Goal: Task Accomplishment & Management: Use online tool/utility

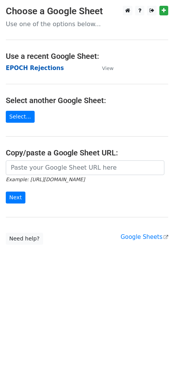
click at [42, 67] on strong "EPOCH Rejections" at bounding box center [35, 68] width 58 height 7
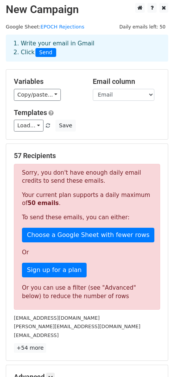
scroll to position [3, 0]
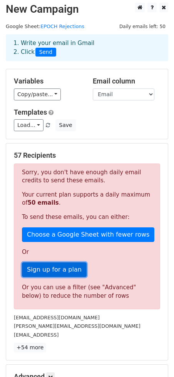
click at [54, 272] on link "Sign up for a plan" at bounding box center [54, 269] width 65 height 15
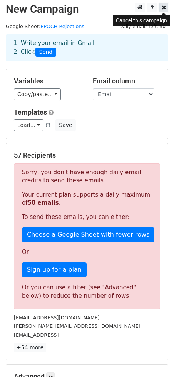
click at [163, 8] on icon at bounding box center [163, 7] width 4 height 5
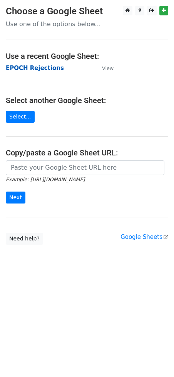
click at [18, 69] on strong "EPOCH Rejections" at bounding box center [35, 68] width 58 height 7
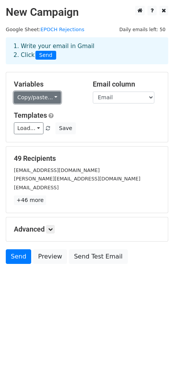
click at [53, 96] on link "Copy/paste..." at bounding box center [37, 98] width 47 height 12
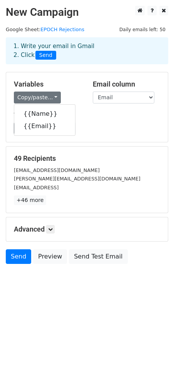
click at [96, 121] on div "Templates Load... No templates saved Save" at bounding box center [87, 122] width 158 height 23
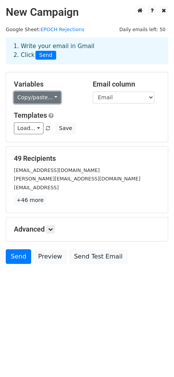
click at [42, 96] on link "Copy/paste..." at bounding box center [37, 98] width 47 height 12
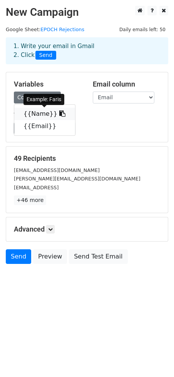
click at [42, 109] on link "{{Name}}" at bounding box center [44, 114] width 61 height 12
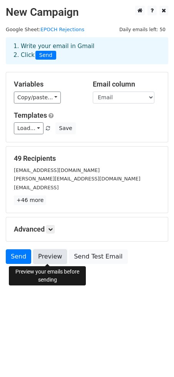
click at [47, 258] on link "Preview" at bounding box center [50, 256] width 34 height 15
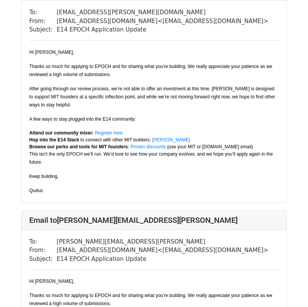
scroll to position [787, 0]
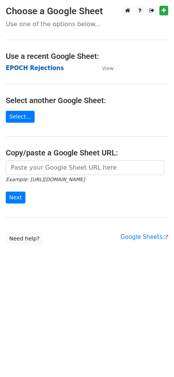
click at [34, 70] on strong "EPOCH Rejections" at bounding box center [35, 68] width 58 height 7
click at [45, 71] on strong "EPOCH Rejections" at bounding box center [35, 68] width 58 height 7
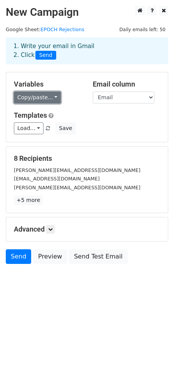
click at [40, 95] on link "Copy/paste..." at bounding box center [37, 98] width 47 height 12
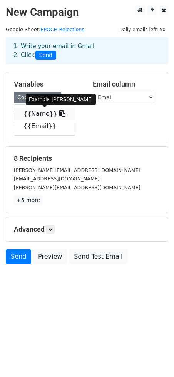
click at [39, 111] on link "{{Name}}" at bounding box center [44, 114] width 61 height 12
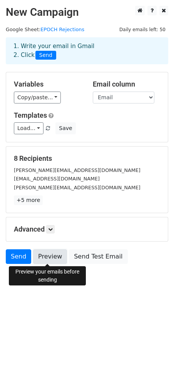
click at [50, 258] on link "Preview" at bounding box center [50, 256] width 34 height 15
click at [53, 255] on link "Preview" at bounding box center [50, 256] width 34 height 15
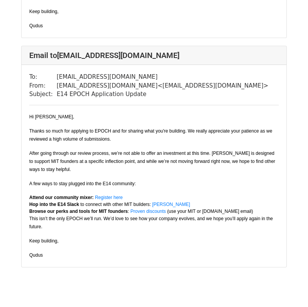
scroll to position [1644, 0]
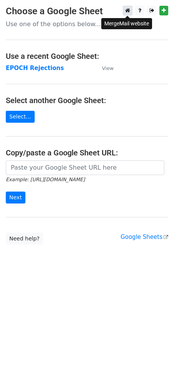
click at [128, 12] on icon at bounding box center [127, 10] width 5 height 5
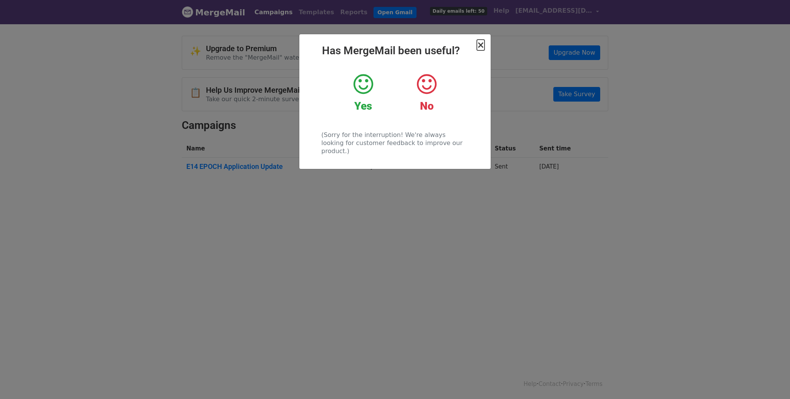
click at [480, 45] on span "×" at bounding box center [481, 45] width 8 height 11
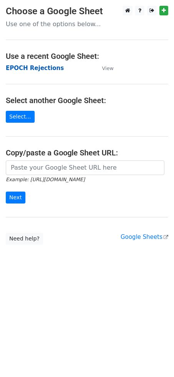
click at [38, 68] on strong "EPOCH Rejections" at bounding box center [35, 68] width 58 height 7
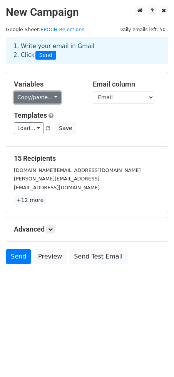
click at [52, 99] on link "Copy/paste..." at bounding box center [37, 98] width 47 height 12
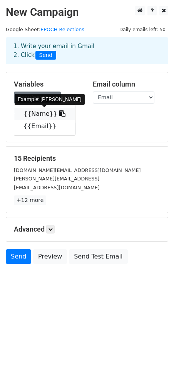
click at [42, 111] on link "{{Name}}" at bounding box center [44, 114] width 61 height 12
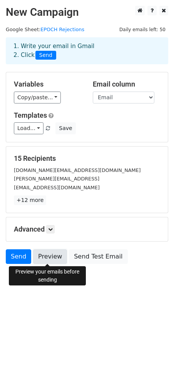
click at [53, 258] on link "Preview" at bounding box center [50, 256] width 34 height 15
